Goal: Information Seeking & Learning: Learn about a topic

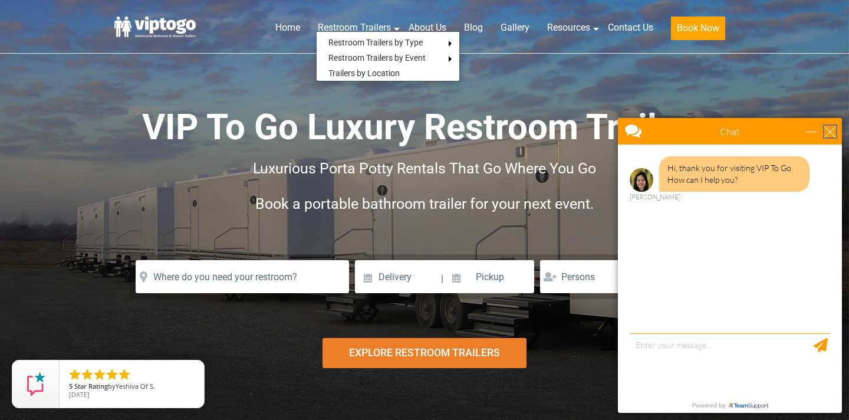
click at [830, 129] on div "close" at bounding box center [830, 132] width 12 height 12
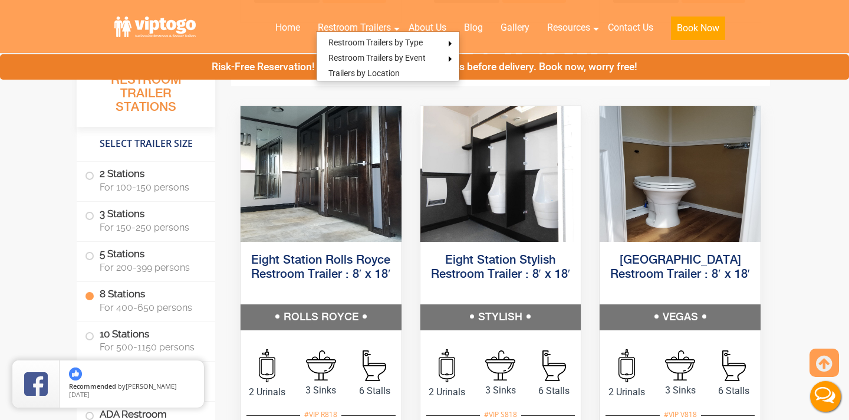
scroll to position [2262, 0]
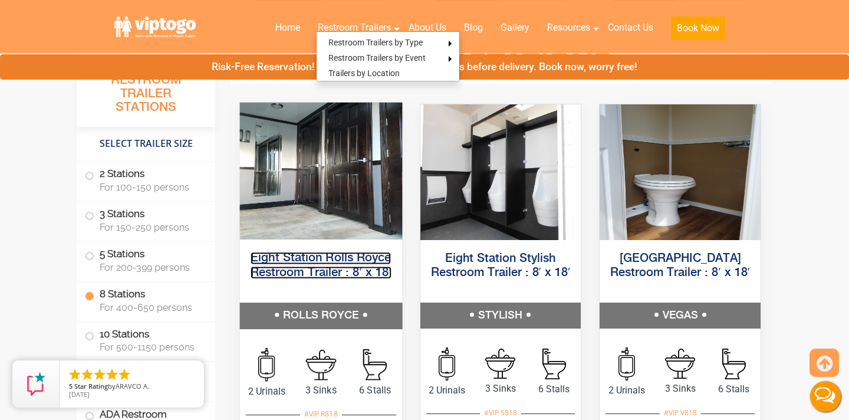
click at [337, 262] on link "Eight Station Rolls Royce Restroom Trailer : 8′ x 18′" at bounding box center [321, 265] width 141 height 27
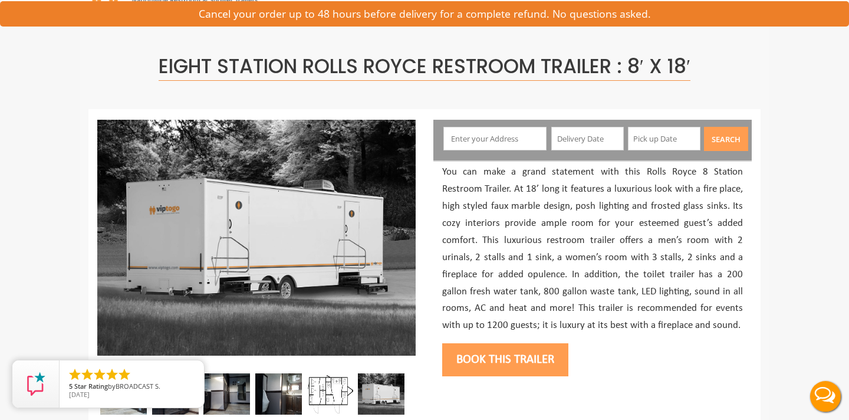
scroll to position [55, 0]
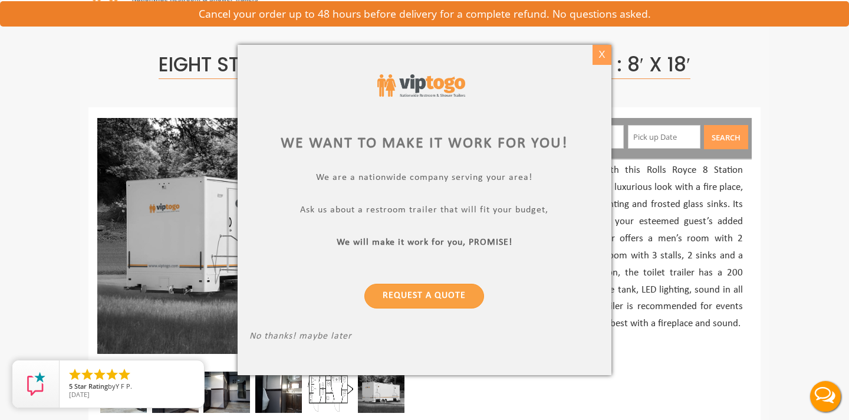
click at [600, 58] on div "X" at bounding box center [602, 55] width 18 height 20
